Goal: Information Seeking & Learning: Learn about a topic

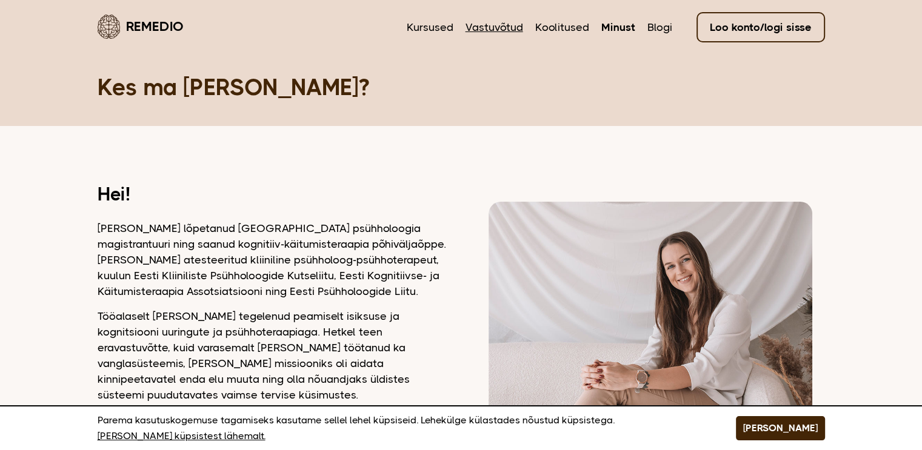
click at [490, 22] on link "Vastuvõtud" at bounding box center [494, 27] width 58 height 16
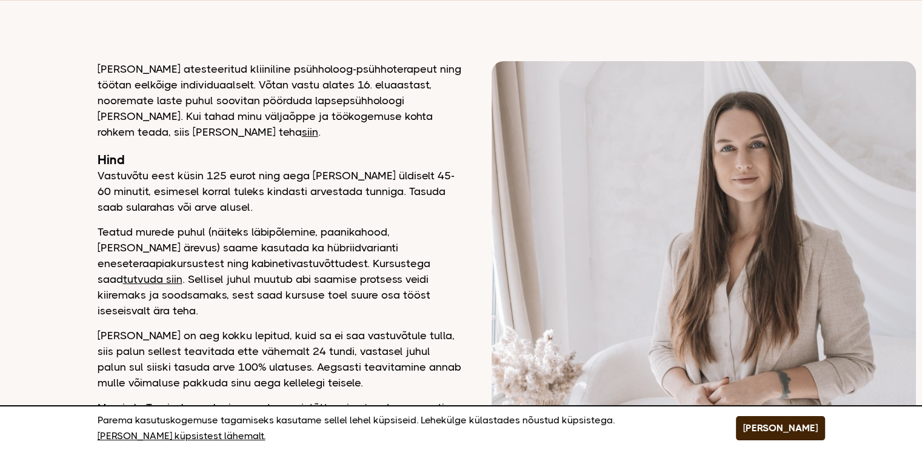
scroll to position [130, 0]
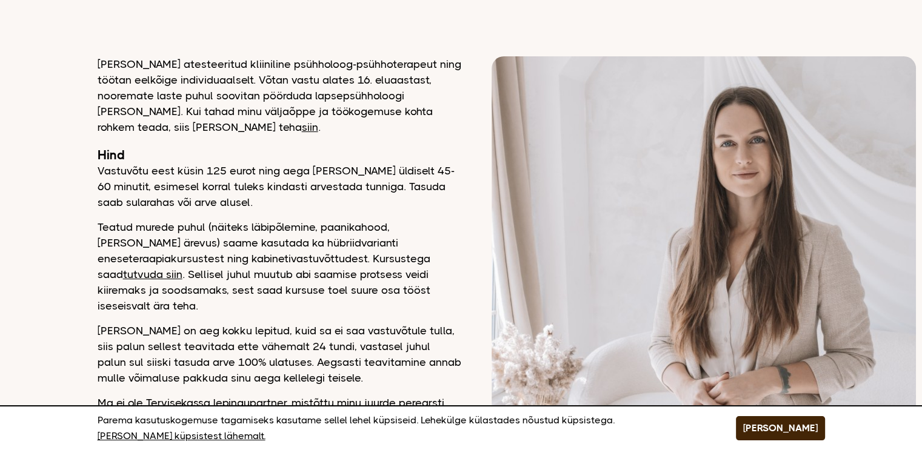
drag, startPoint x: 421, startPoint y: 264, endPoint x: 536, endPoint y: 341, distance: 138.0
click at [536, 341] on img at bounding box center [703, 291] width 424 height 471
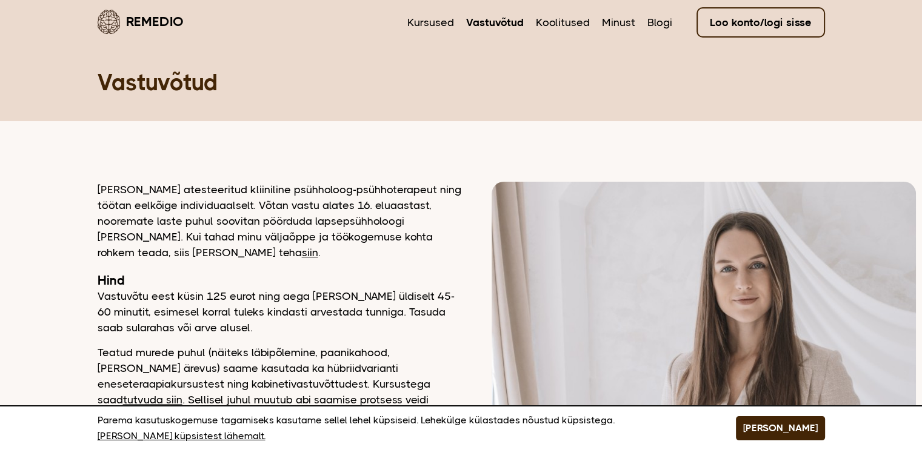
scroll to position [0, 0]
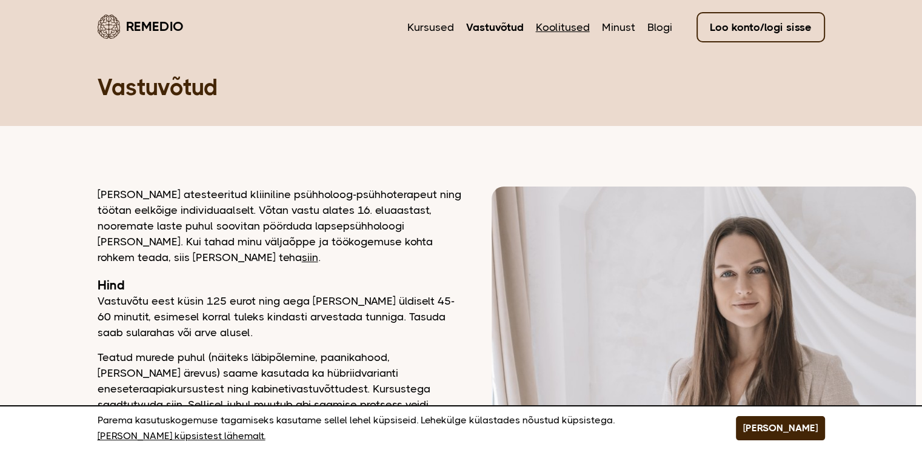
click at [573, 28] on link "Koolitused" at bounding box center [563, 27] width 54 height 16
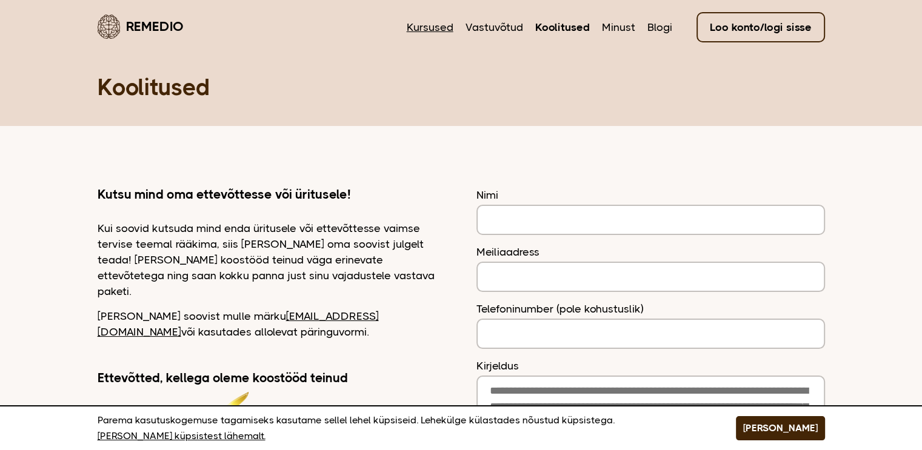
click at [439, 28] on link "Kursused" at bounding box center [430, 27] width 47 height 16
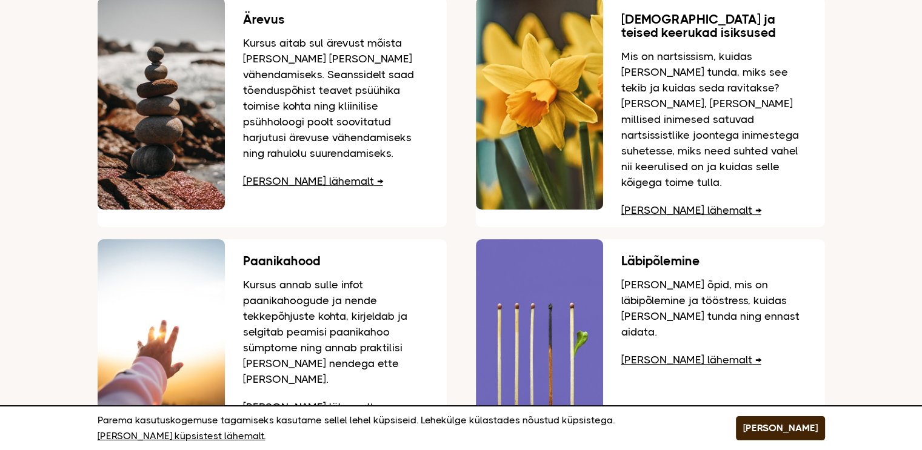
scroll to position [84, 0]
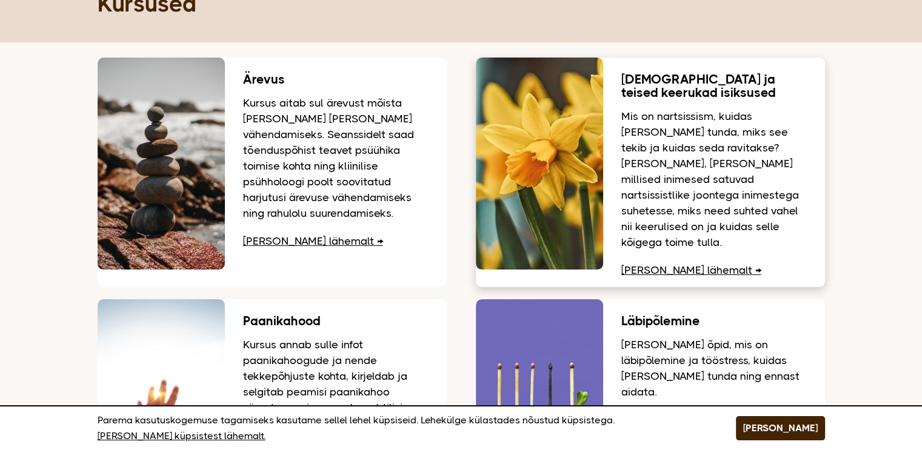
click at [665, 264] on link "Loe lähemalt" at bounding box center [691, 270] width 140 height 12
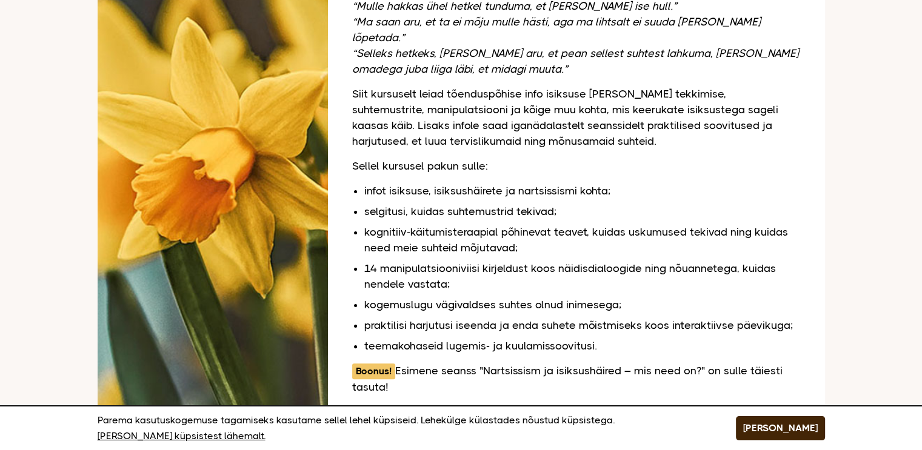
scroll to position [153, 0]
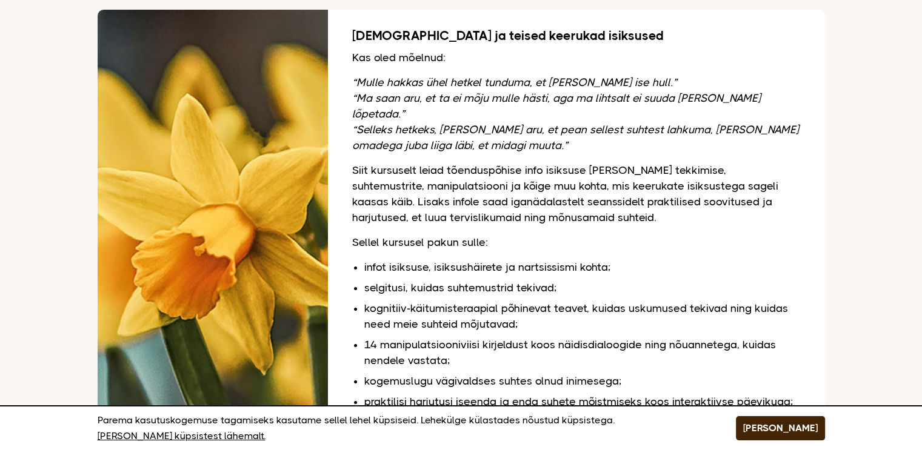
click at [698, 215] on div "[DEMOGRAPHIC_DATA] ja teised keerukad isiksused Kas oled mõelnud: “Mulle hakkas…" at bounding box center [576, 263] width 497 height 506
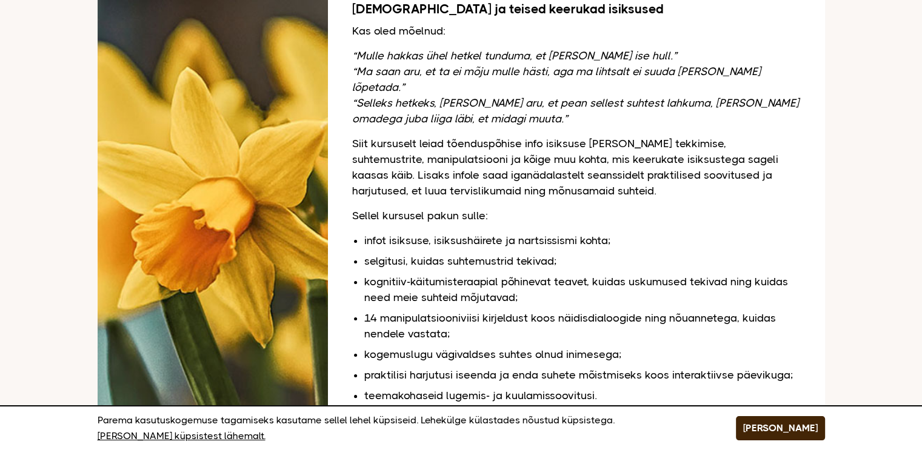
scroll to position [0, 0]
